Goal: Register for event/course

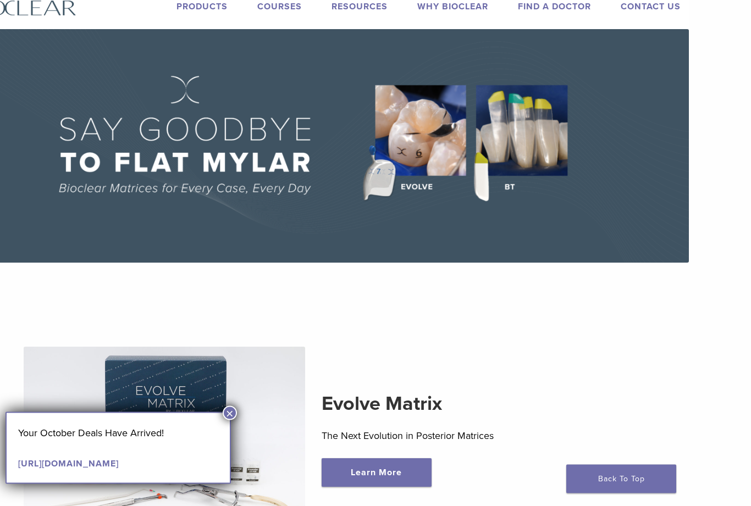
scroll to position [34, 62]
click at [231, 412] on button "×" at bounding box center [230, 413] width 14 height 14
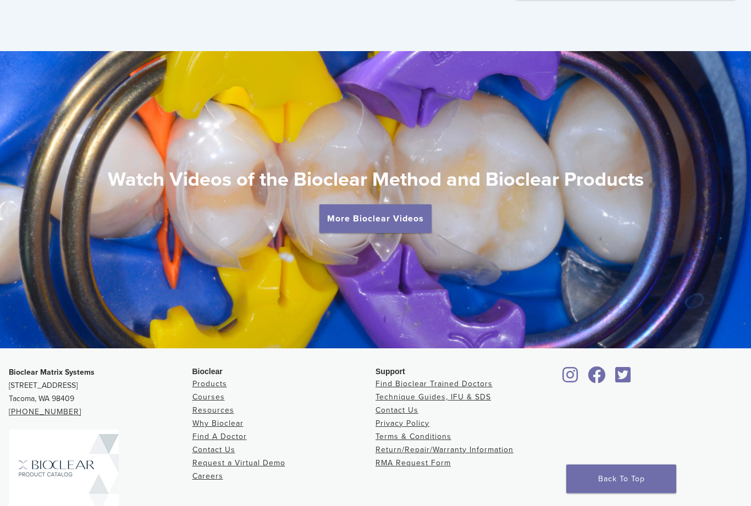
scroll to position [1862, 0]
click at [400, 213] on link "More Bioclear Videos" at bounding box center [375, 219] width 112 height 29
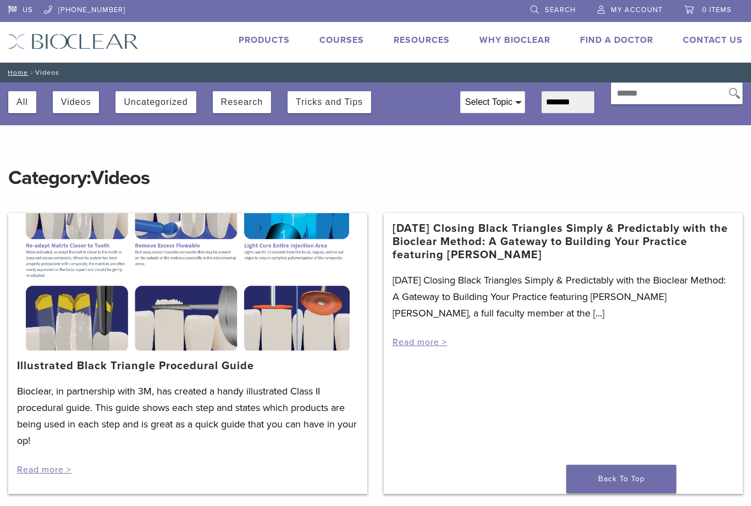
click at [263, 30] on div "US 1.855.712.5327 Search My Account 0 items Cart No products in the cart. Back …" at bounding box center [375, 31] width 751 height 63
click at [271, 42] on link "Products" at bounding box center [264, 40] width 51 height 11
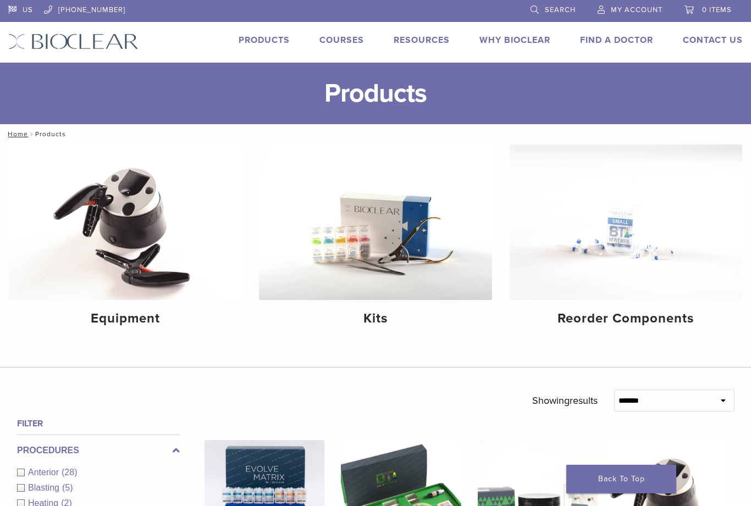
click at [351, 39] on link "Courses" at bounding box center [341, 40] width 45 height 11
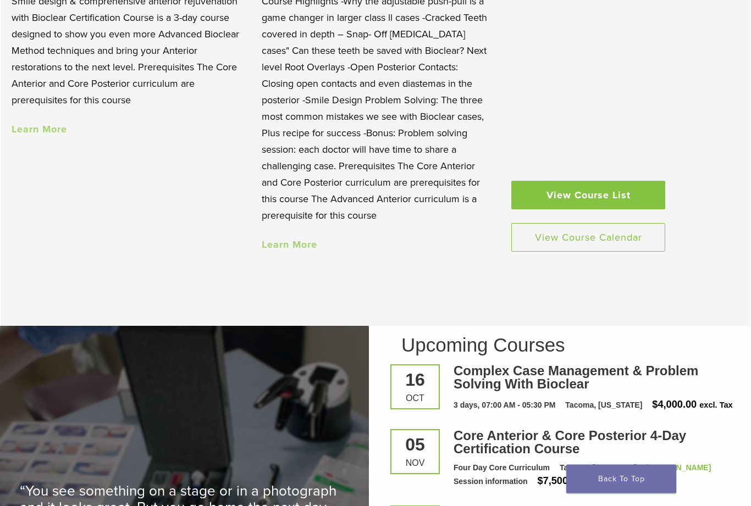
scroll to position [1131, 0]
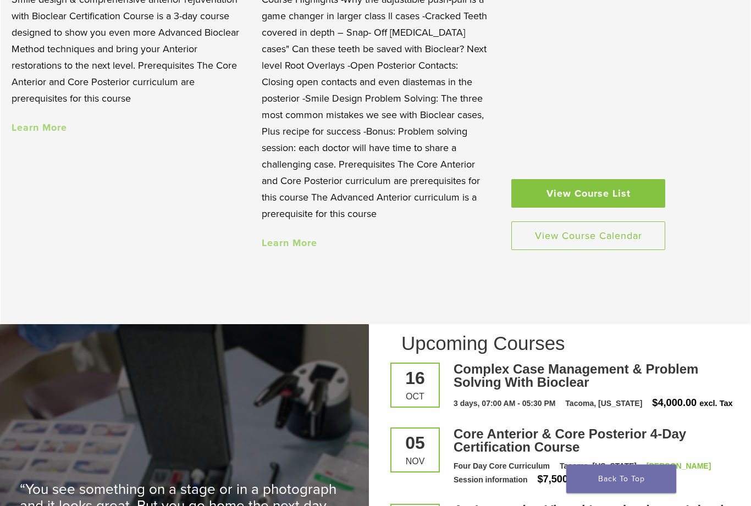
click at [593, 191] on link "View Course List" at bounding box center [588, 194] width 154 height 29
click at [601, 222] on link "View Course Calendar" at bounding box center [588, 236] width 154 height 29
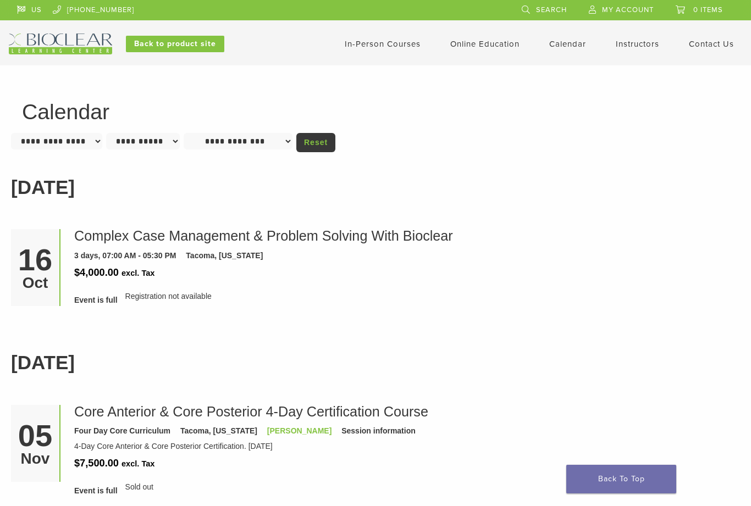
click at [680, 207] on li "[DATE]" at bounding box center [375, 187] width 729 height 48
